Goal: Task Accomplishment & Management: Complete application form

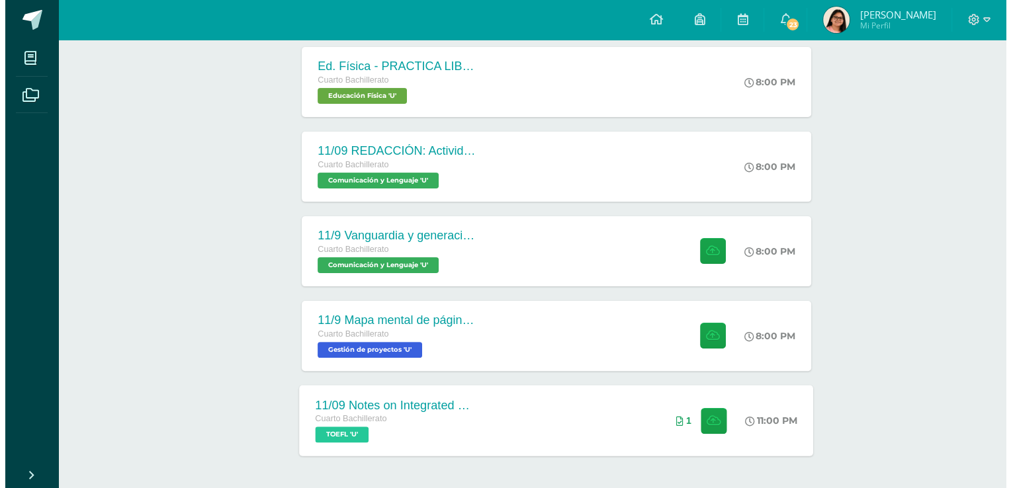
scroll to position [349, 0]
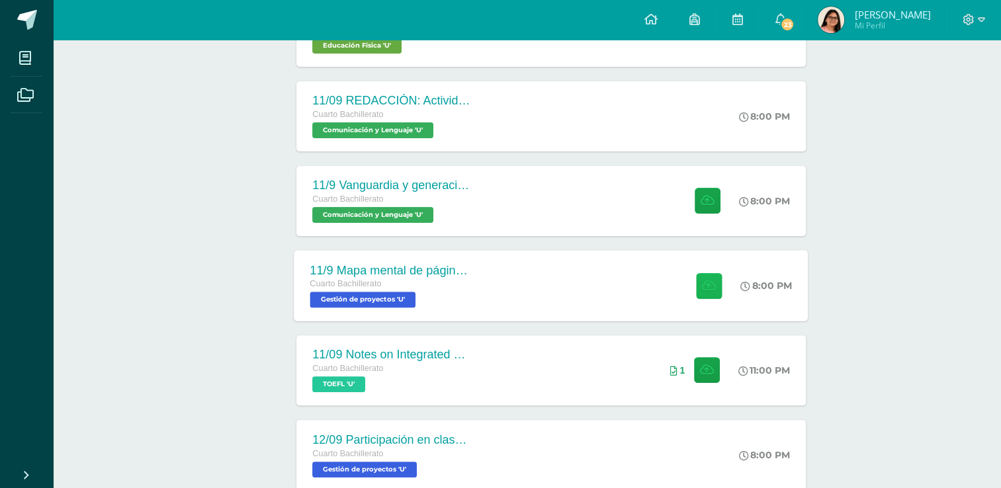
click at [702, 295] on button at bounding box center [709, 286] width 26 height 26
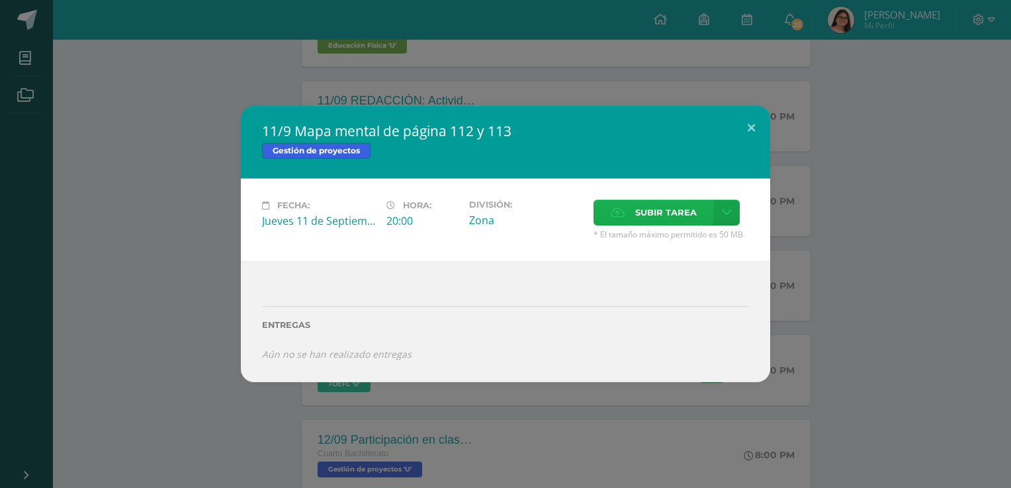
click at [671, 213] on span "Subir tarea" at bounding box center [666, 212] width 62 height 24
click at [0, 0] on input "Subir tarea" at bounding box center [0, 0] width 0 height 0
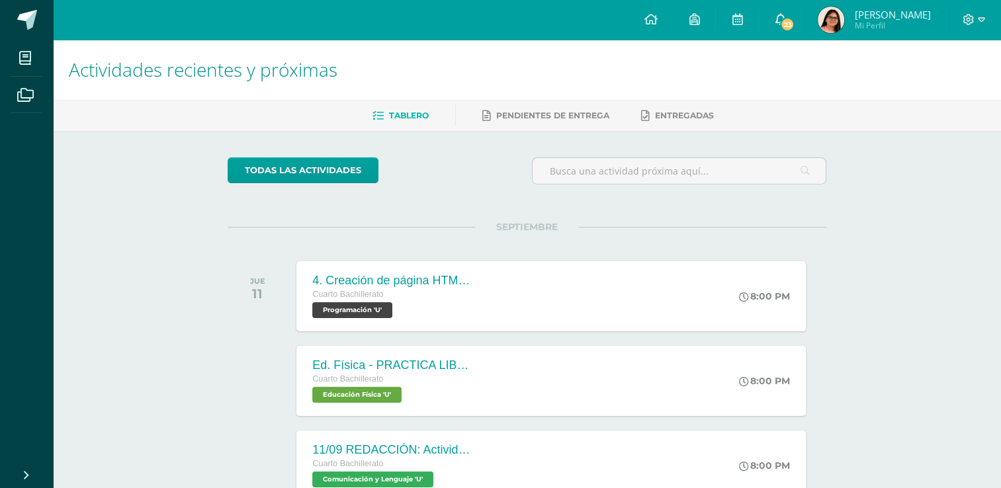
click at [785, 19] on icon at bounding box center [780, 19] width 11 height 12
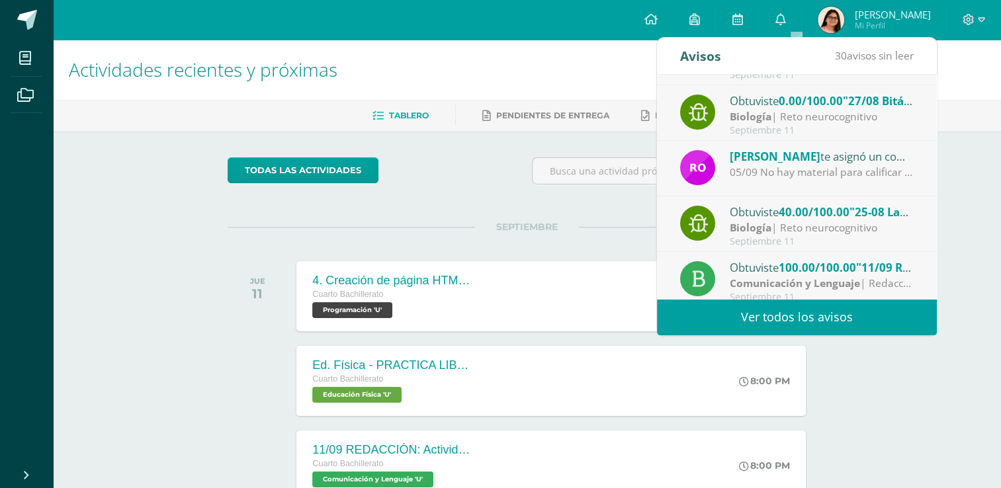
scroll to position [220, 0]
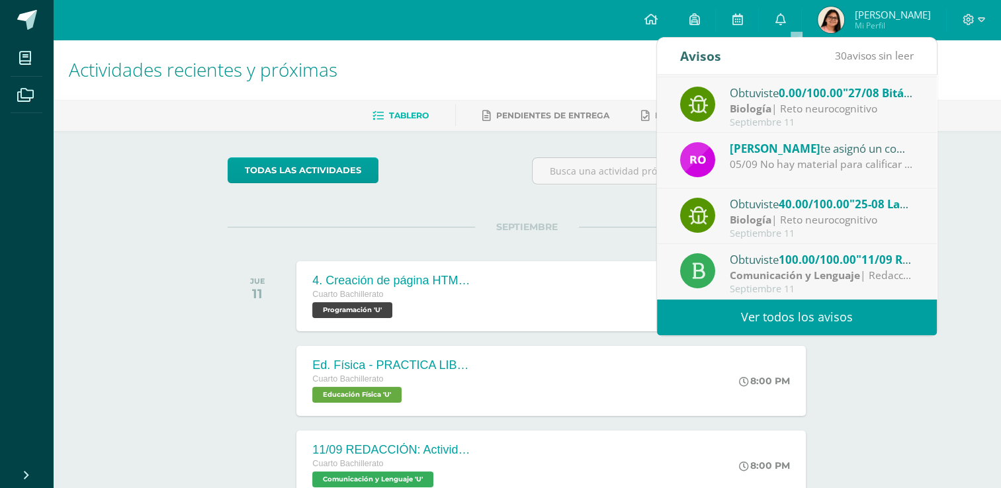
click at [817, 219] on div "Biología | Reto neurocognitivo" at bounding box center [822, 219] width 184 height 15
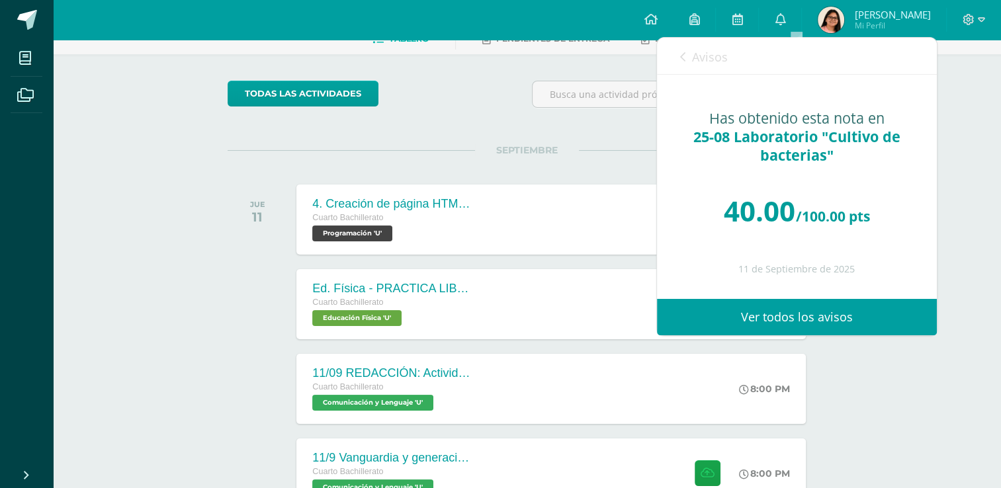
scroll to position [0, 0]
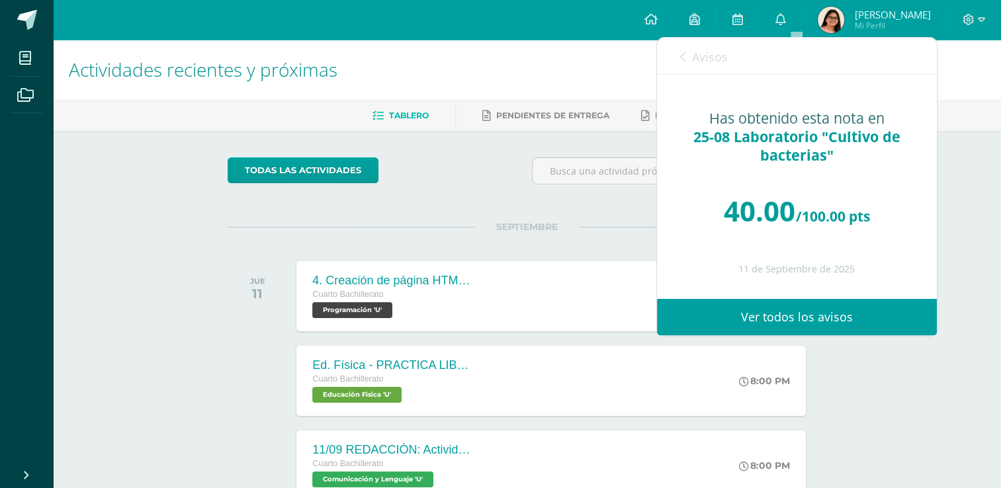
click at [682, 56] on icon at bounding box center [682, 57] width 5 height 11
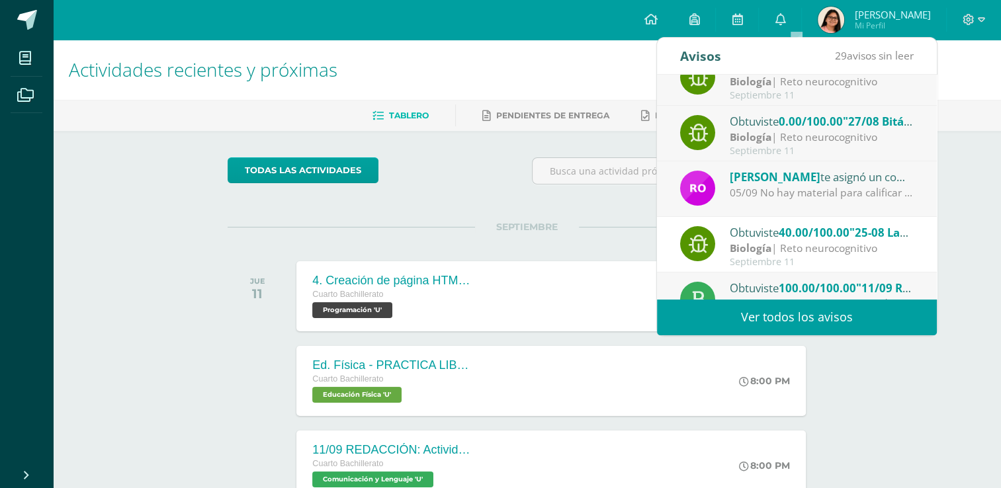
scroll to position [191, 0]
click at [772, 237] on div "Obtuviste 40.00/100.00 "25-08 Laboratorio "Cultivo de bacterias"" en Biología" at bounding box center [822, 232] width 184 height 17
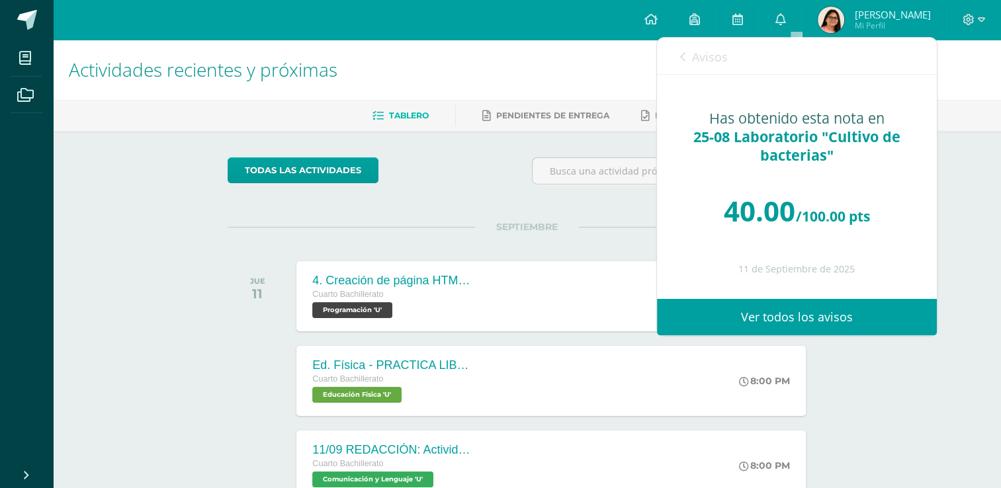
click at [678, 38] on div "Avisos 29 avisos sin leer Avisos" at bounding box center [797, 56] width 280 height 37
click at [684, 54] on icon at bounding box center [682, 57] width 5 height 11
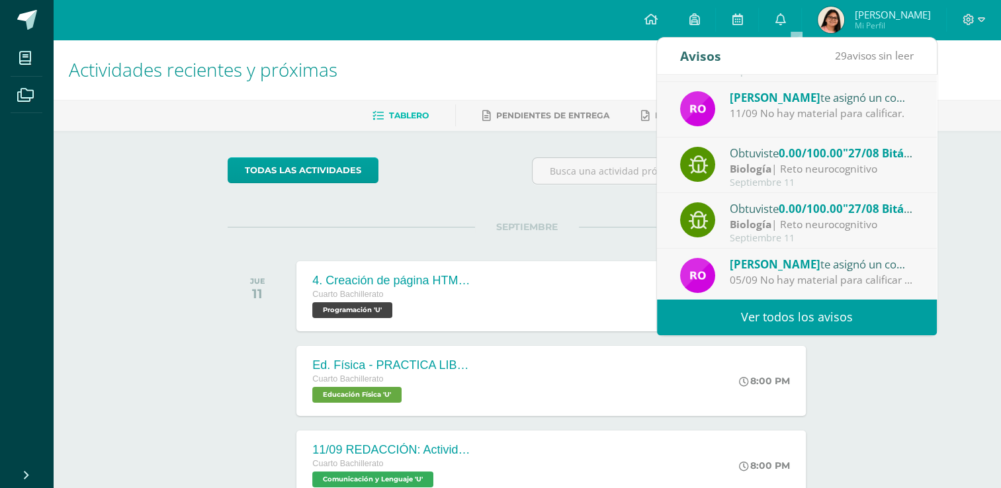
scroll to position [103, 0]
click at [791, 221] on div "Biología | Reto neurocognitivo" at bounding box center [822, 225] width 184 height 15
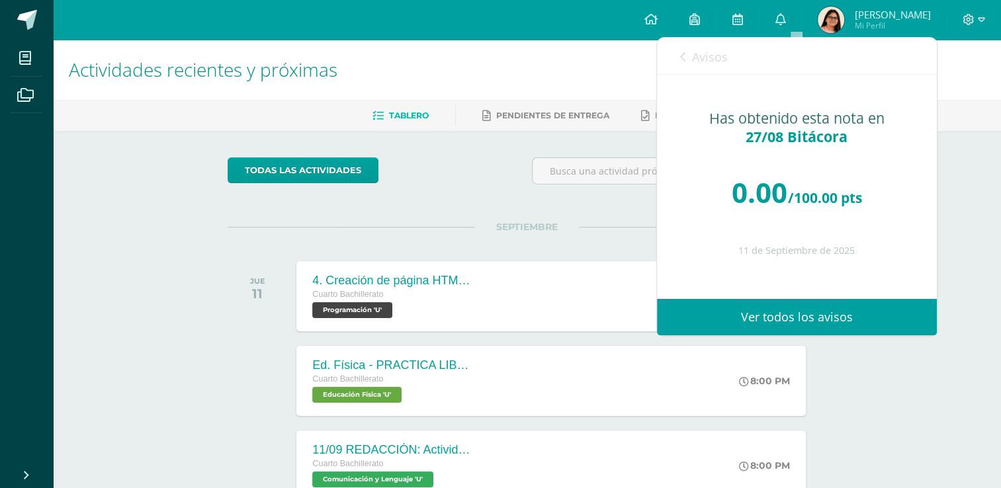
click at [678, 57] on div "Avisos 28 avisos sin leer Avisos" at bounding box center [797, 56] width 280 height 37
click at [683, 54] on icon at bounding box center [682, 57] width 5 height 11
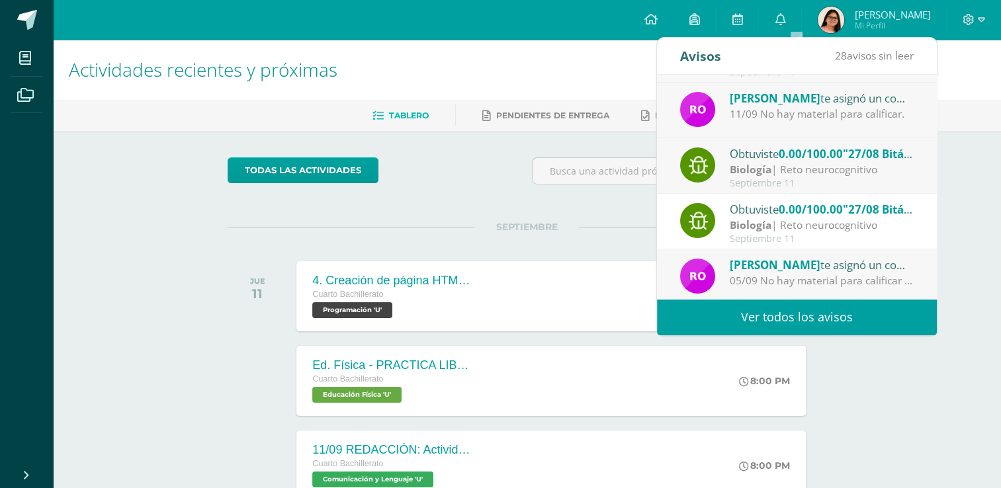
click at [744, 157] on div "Obtuviste 0.00/100.00 "27/08 Bitácora" en Biología" at bounding box center [822, 153] width 184 height 17
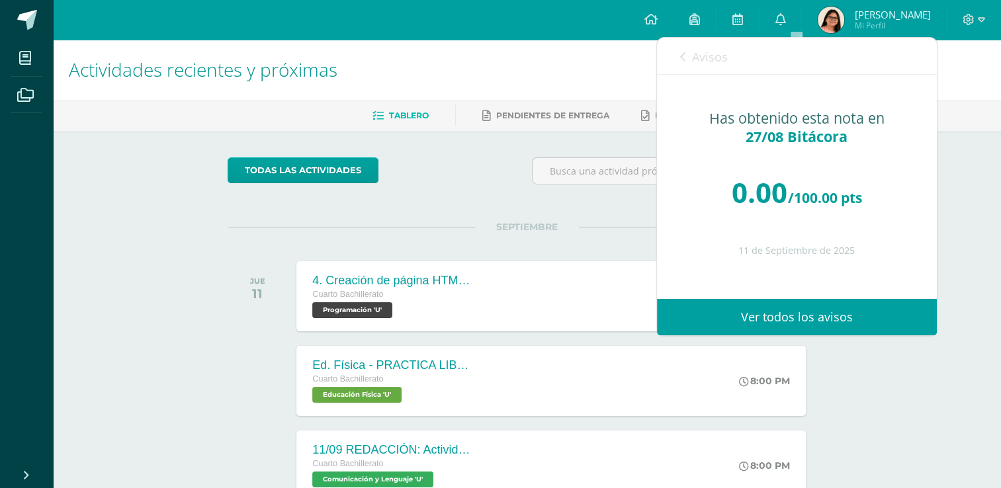
click at [684, 60] on icon at bounding box center [682, 57] width 5 height 11
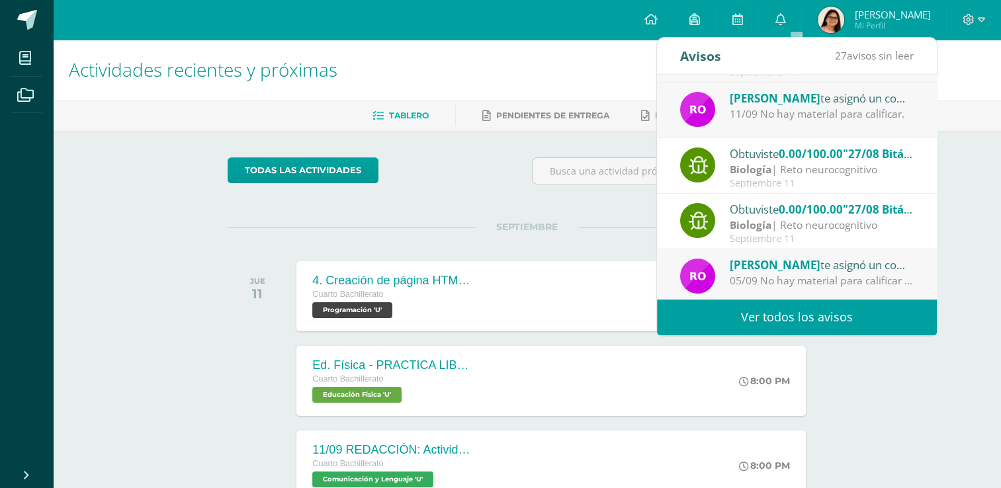
click at [783, 107] on div "11/09 No hay material para calificar." at bounding box center [822, 114] width 184 height 15
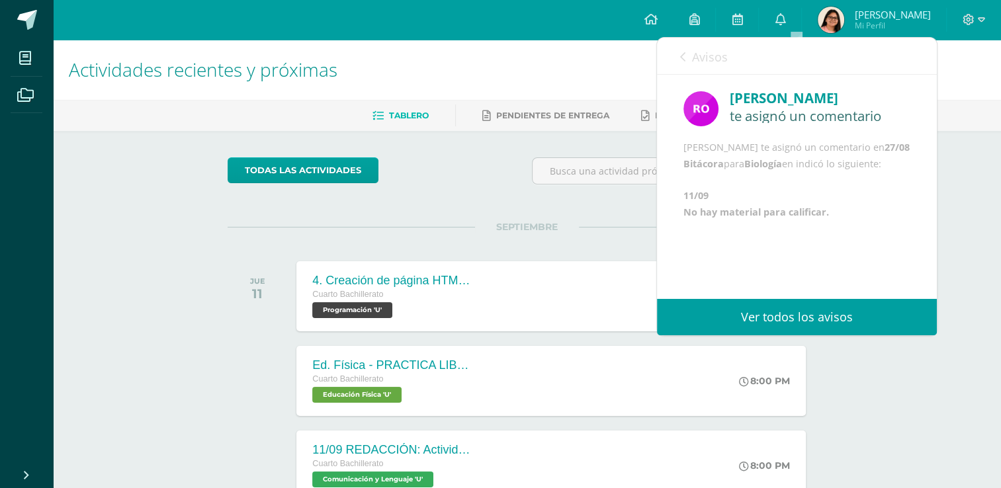
click at [783, 107] on div "Rosemary Ordoñez te asignó un comentario en '09/09 Vocabulario plantas terrestr…" at bounding box center [657, 187] width 560 height 224
click at [680, 55] on icon at bounding box center [682, 57] width 5 height 11
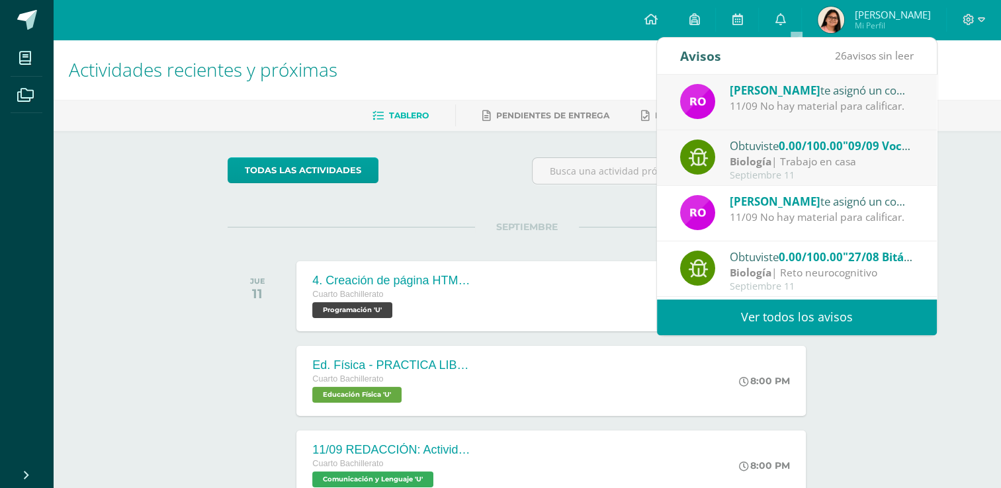
click at [760, 146] on div "Obtuviste 0.00/100.00 "09/09 Vocabulario plantas terrestres" en Biología" at bounding box center [822, 145] width 184 height 17
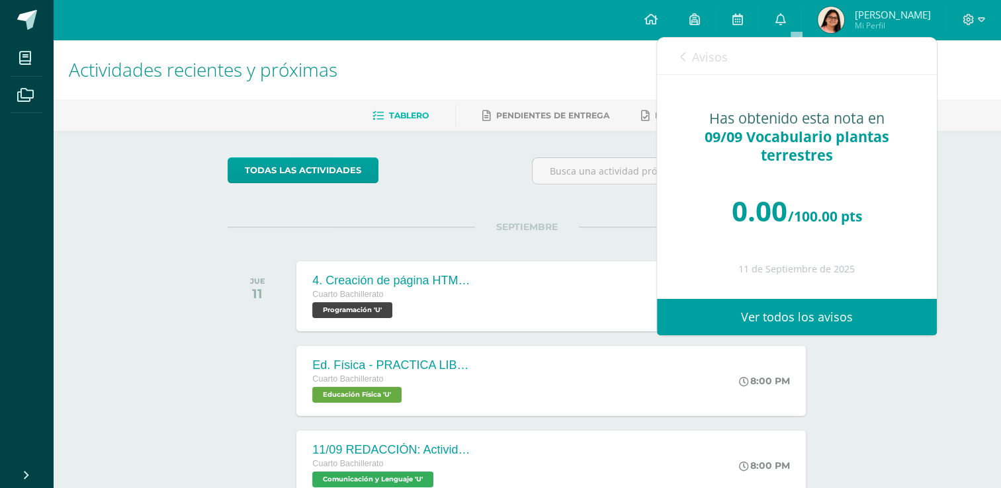
click at [681, 52] on icon at bounding box center [682, 57] width 5 height 11
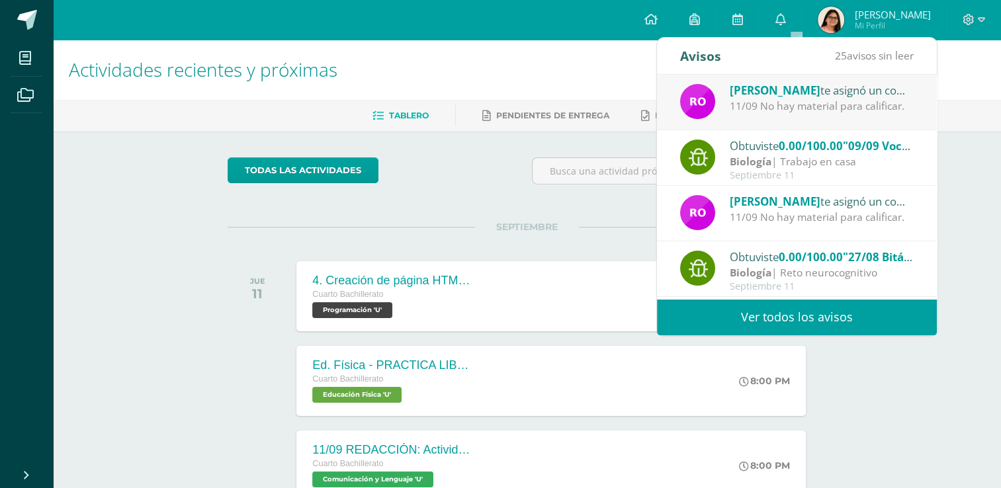
click at [728, 83] on div "Rosemary Ordoñez te asignó un comentario en '09/09 Vocabulario plantas terrestr…" at bounding box center [797, 97] width 234 height 33
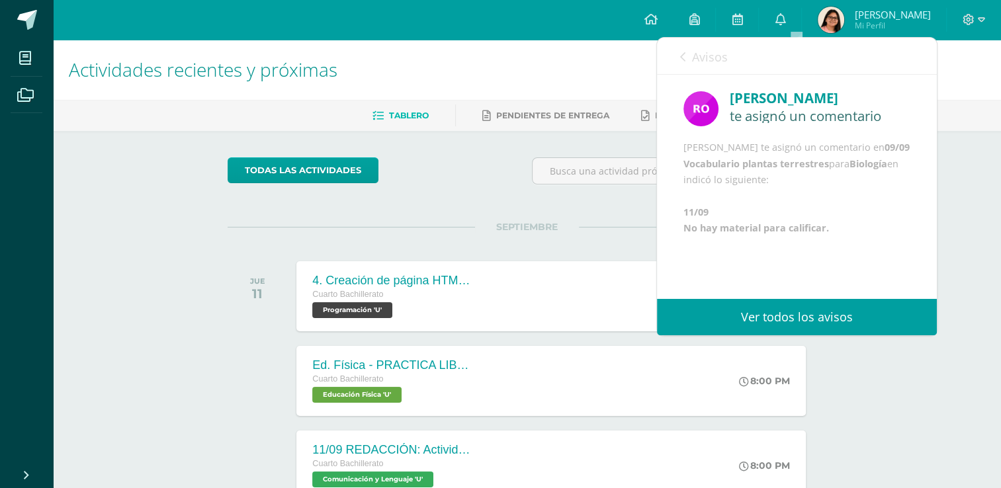
click at [675, 54] on div "Avisos 24 avisos sin leer Avisos" at bounding box center [797, 56] width 280 height 37
click at [677, 54] on div "Avisos 24 avisos sin leer Avisos" at bounding box center [797, 56] width 280 height 37
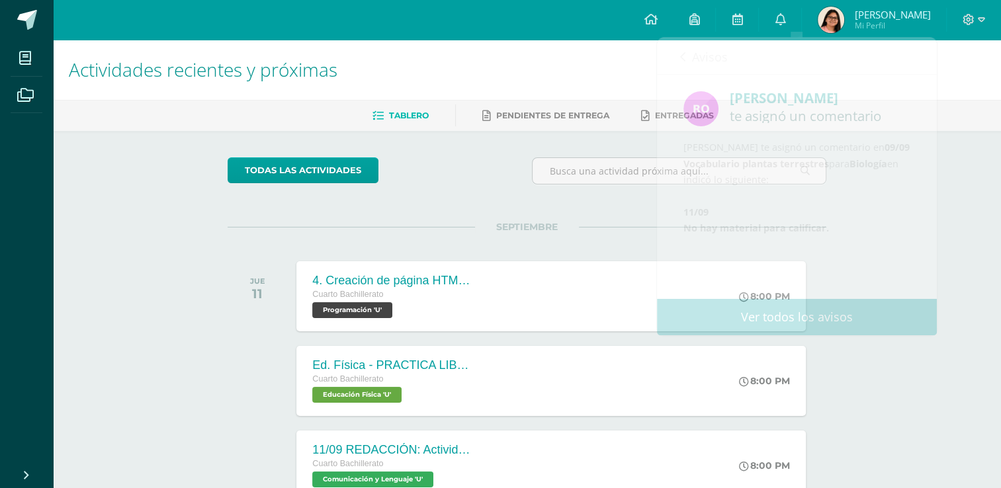
click at [433, 62] on h1 "Actividades recientes y próximas" at bounding box center [527, 70] width 916 height 60
